Goal: Task Accomplishment & Management: Manage account settings

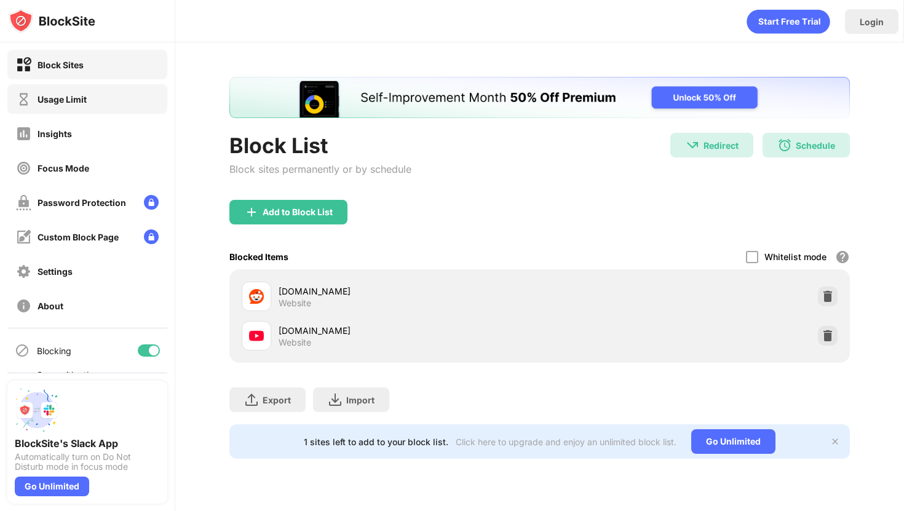
click at [120, 103] on div "Usage Limit" at bounding box center [87, 99] width 160 height 30
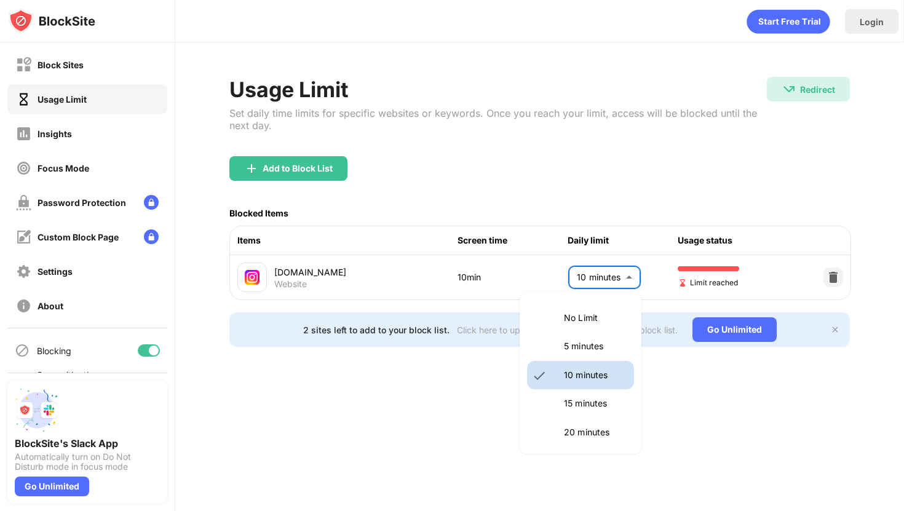
click at [634, 271] on body "Block Sites Usage Limit Insights Focus Mode Password Protection Custom Block Pa…" at bounding box center [452, 255] width 904 height 511
click at [590, 403] on p "15 minutes" at bounding box center [595, 404] width 63 height 14
type input "**"
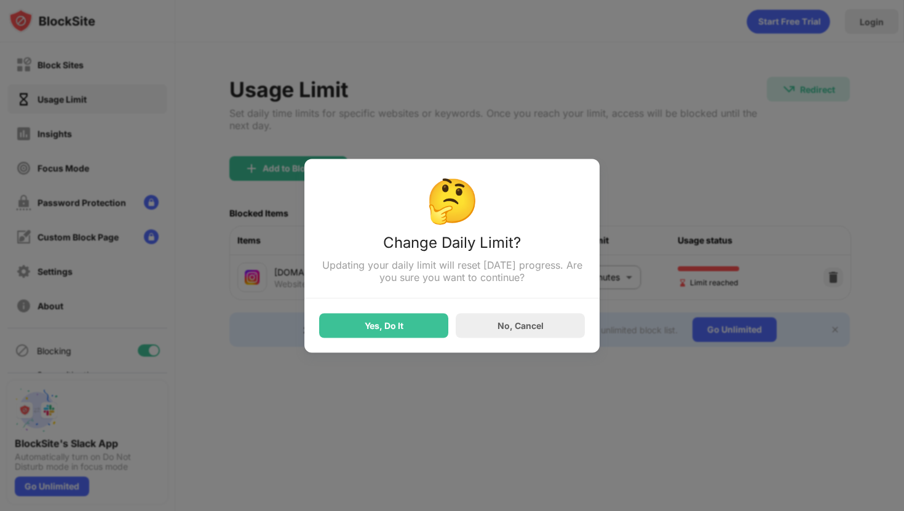
click at [419, 343] on div "🤔 Change Daily Limit? Updating your daily limit will reset [DATE] progress. Are…" at bounding box center [451, 256] width 295 height 194
click at [419, 329] on div "Yes, Do It" at bounding box center [383, 325] width 129 height 25
